Goal: Use online tool/utility: Utilize a website feature to perform a specific function

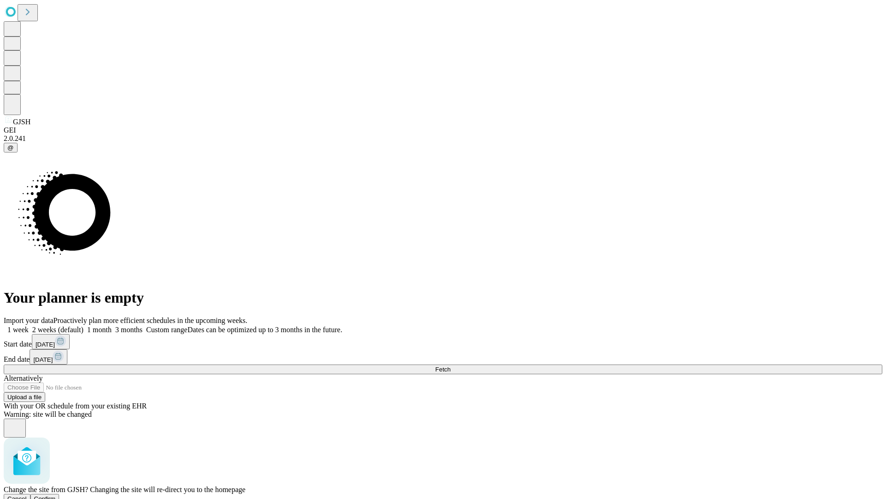
click at [56, 495] on span "Confirm" at bounding box center [45, 498] width 22 height 7
click at [112, 325] on label "1 month" at bounding box center [98, 329] width 28 height 8
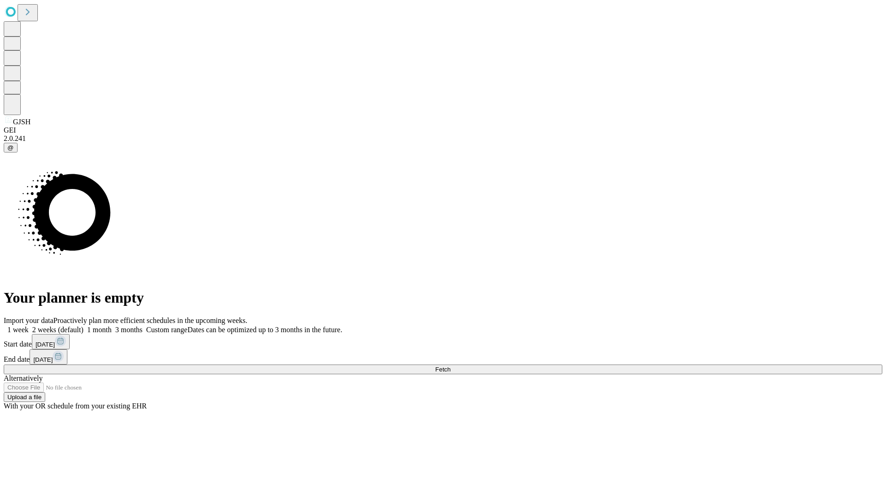
click at [451, 366] on span "Fetch" at bounding box center [442, 369] width 15 height 7
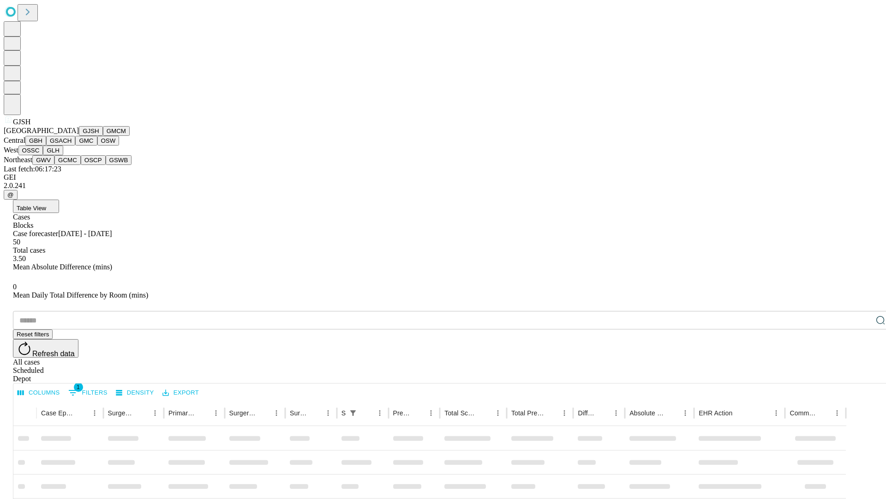
click at [103, 136] on button "GMCM" at bounding box center [116, 131] width 27 height 10
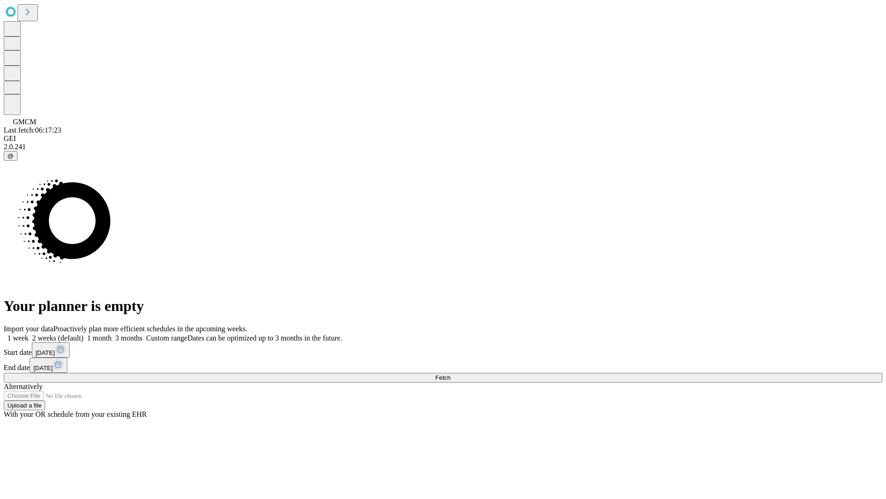
click at [112, 334] on label "1 month" at bounding box center [98, 338] width 28 height 8
click at [451, 374] on span "Fetch" at bounding box center [442, 377] width 15 height 7
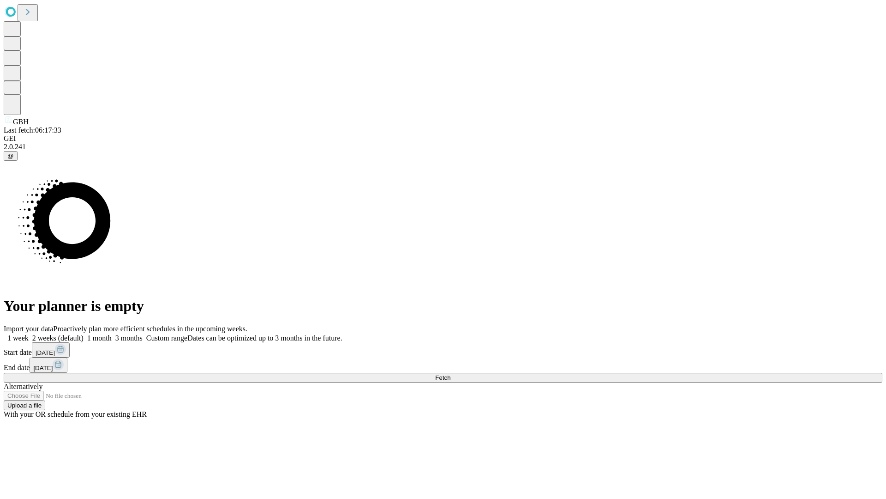
click at [112, 334] on label "1 month" at bounding box center [98, 338] width 28 height 8
click at [451, 374] on span "Fetch" at bounding box center [442, 377] width 15 height 7
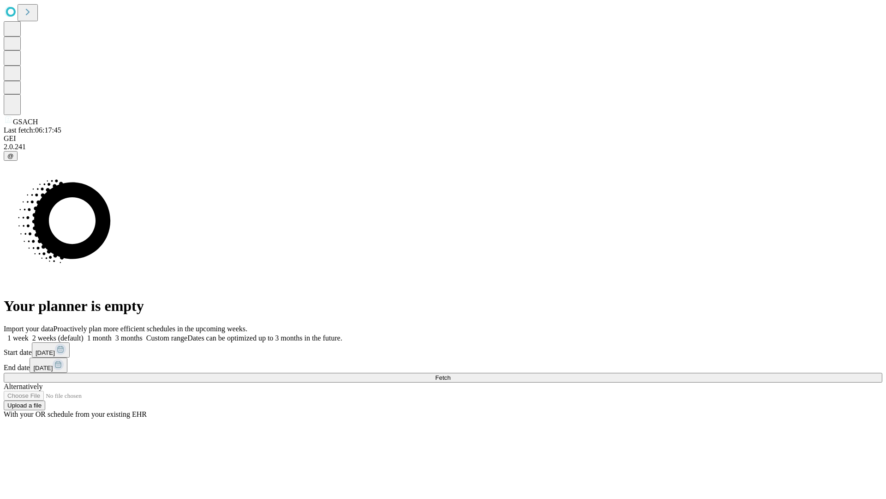
click at [451, 374] on span "Fetch" at bounding box center [442, 377] width 15 height 7
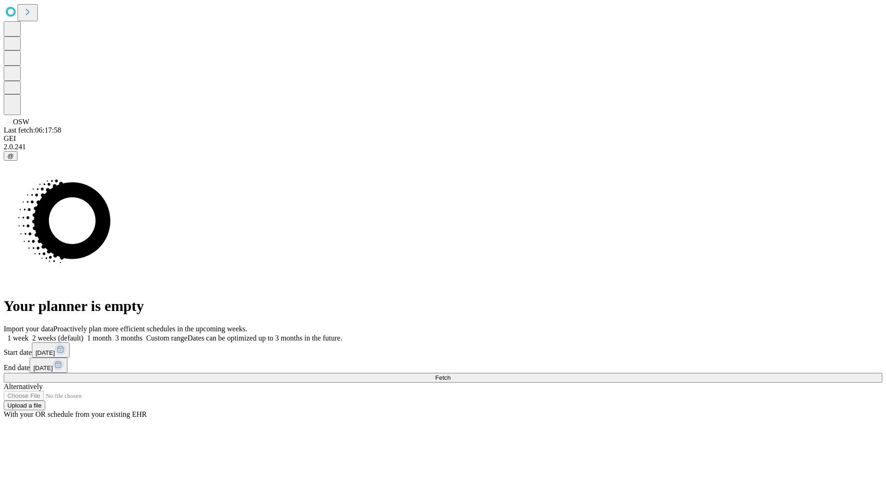
click at [112, 334] on label "1 month" at bounding box center [98, 338] width 28 height 8
click at [451, 374] on span "Fetch" at bounding box center [442, 377] width 15 height 7
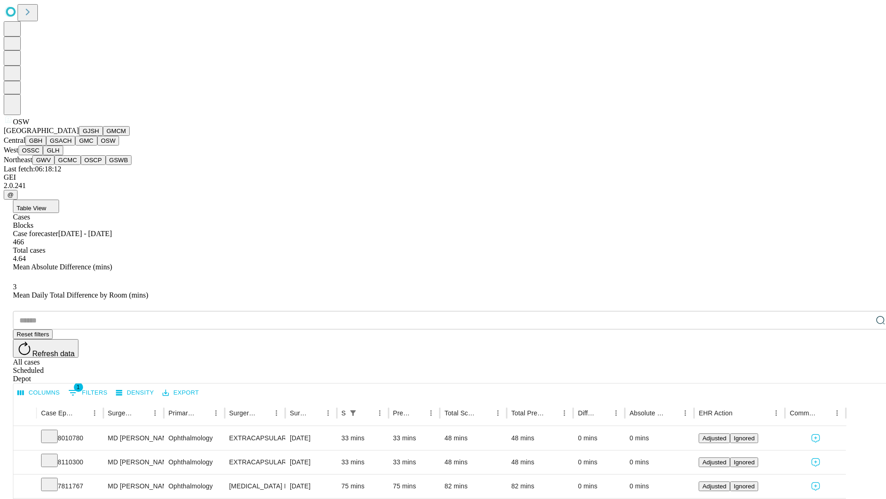
click at [43, 155] on button "OSSC" at bounding box center [30, 150] width 25 height 10
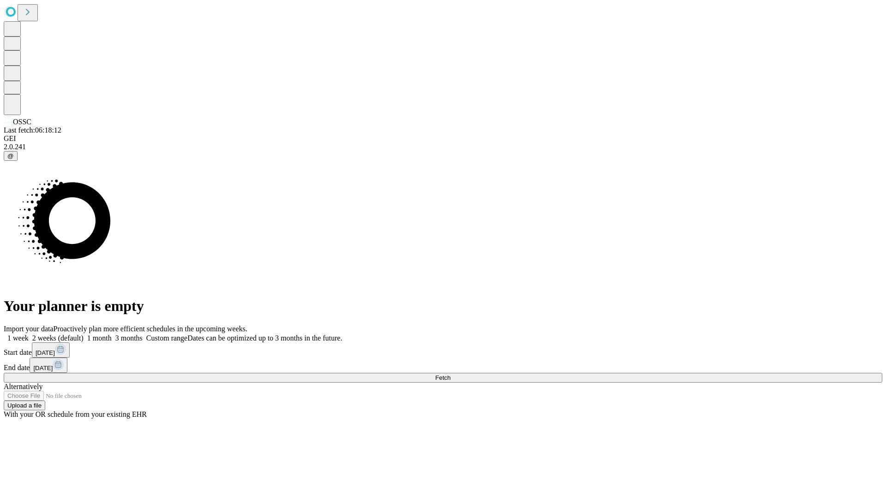
click at [112, 334] on label "1 month" at bounding box center [98, 338] width 28 height 8
click at [451, 374] on span "Fetch" at bounding box center [442, 377] width 15 height 7
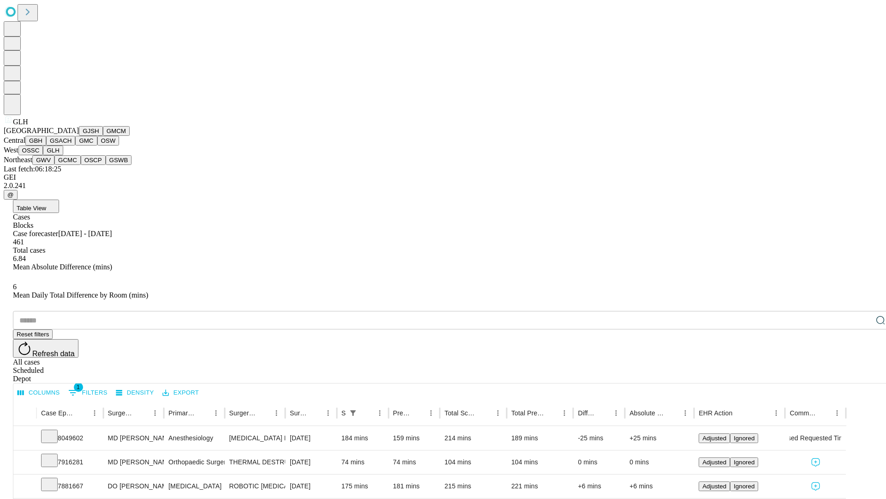
click at [54, 165] on button "GWV" at bounding box center [43, 160] width 22 height 10
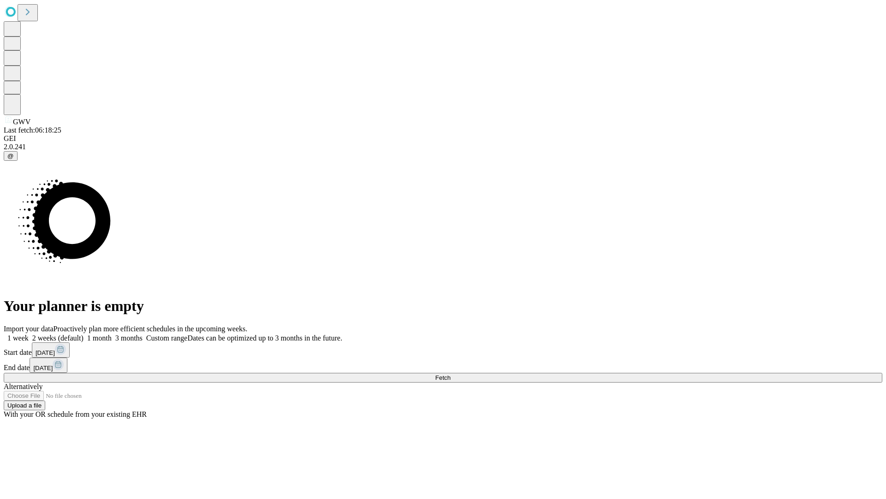
click at [451, 374] on span "Fetch" at bounding box center [442, 377] width 15 height 7
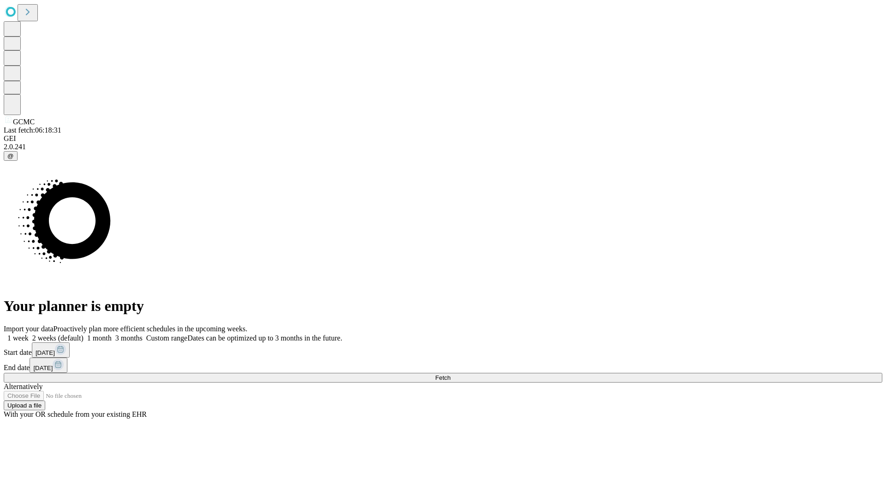
click at [112, 334] on label "1 month" at bounding box center [98, 338] width 28 height 8
click at [451, 374] on span "Fetch" at bounding box center [442, 377] width 15 height 7
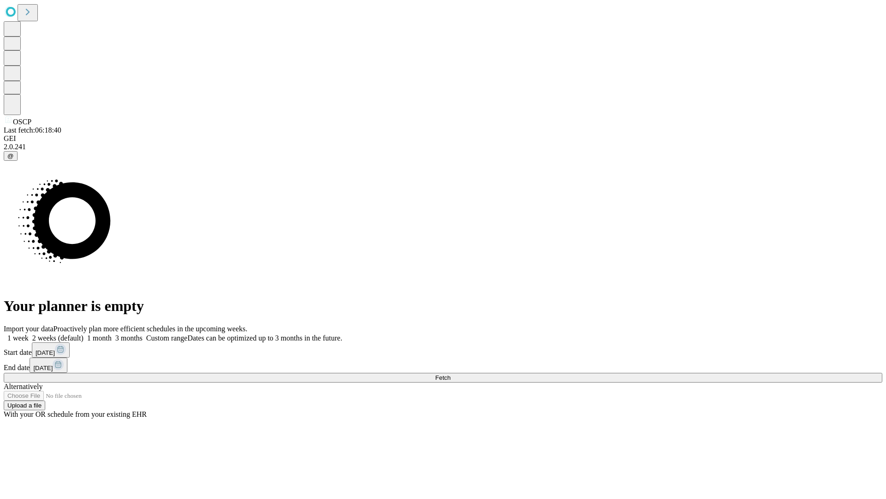
click at [112, 334] on label "1 month" at bounding box center [98, 338] width 28 height 8
click at [451, 374] on span "Fetch" at bounding box center [442, 377] width 15 height 7
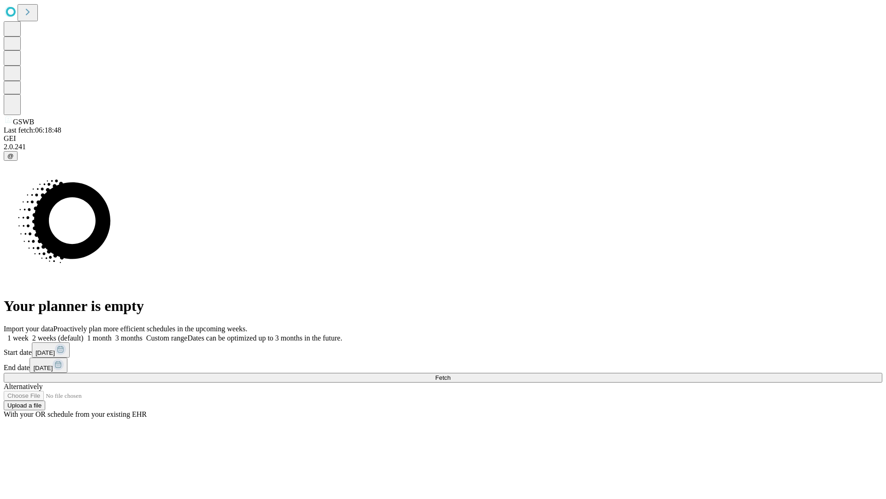
click at [112, 334] on label "1 month" at bounding box center [98, 338] width 28 height 8
click at [451, 374] on span "Fetch" at bounding box center [442, 377] width 15 height 7
